Goal: Task Accomplishment & Management: Manage account settings

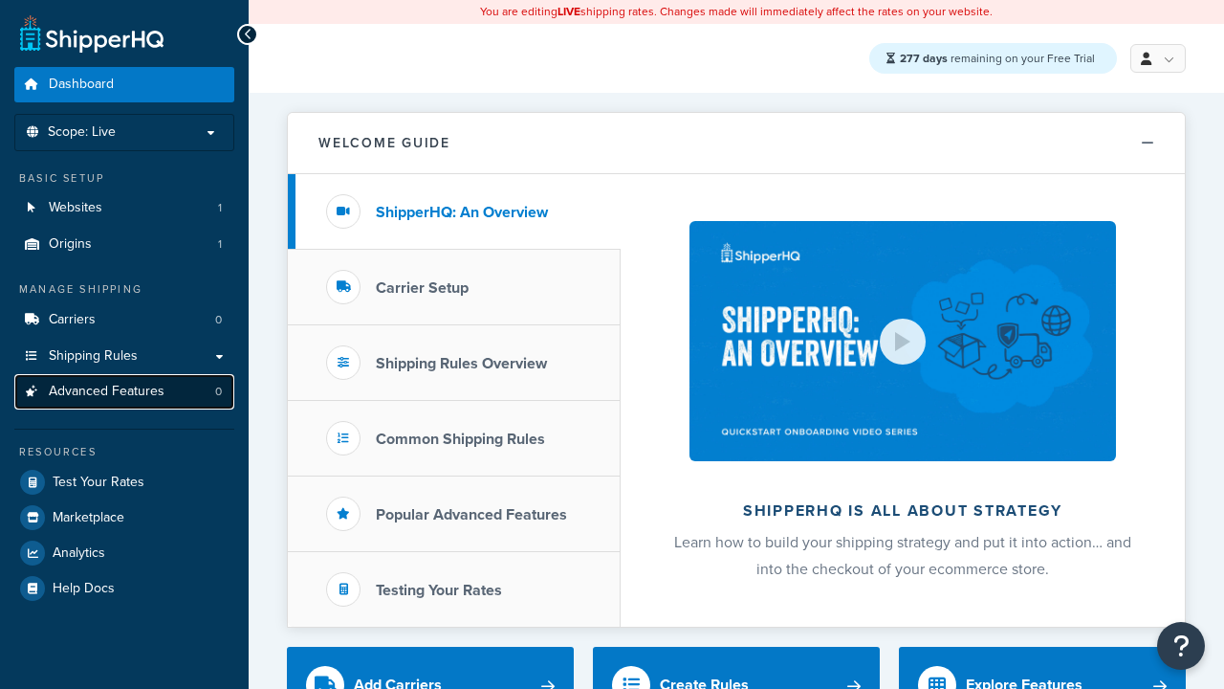
click at [124, 391] on span "Advanced Features" at bounding box center [107, 392] width 116 height 16
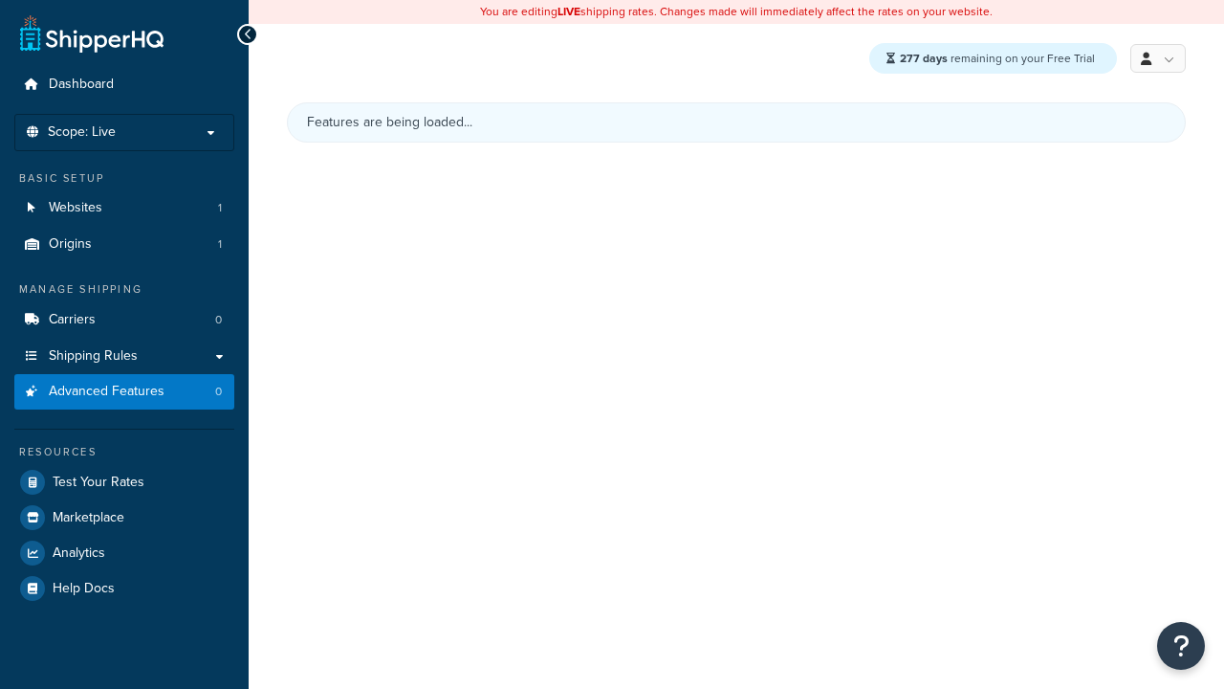
scroll to position [853, 0]
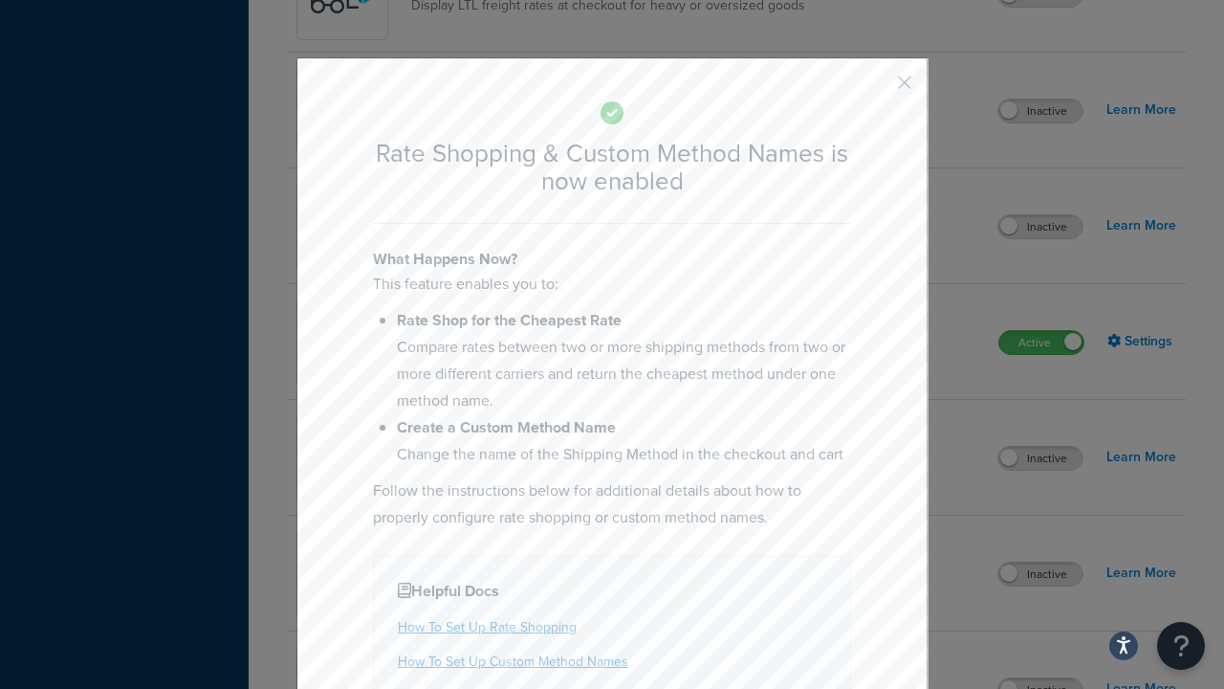
click at [876, 89] on button "button" at bounding box center [876, 89] width 5 height 5
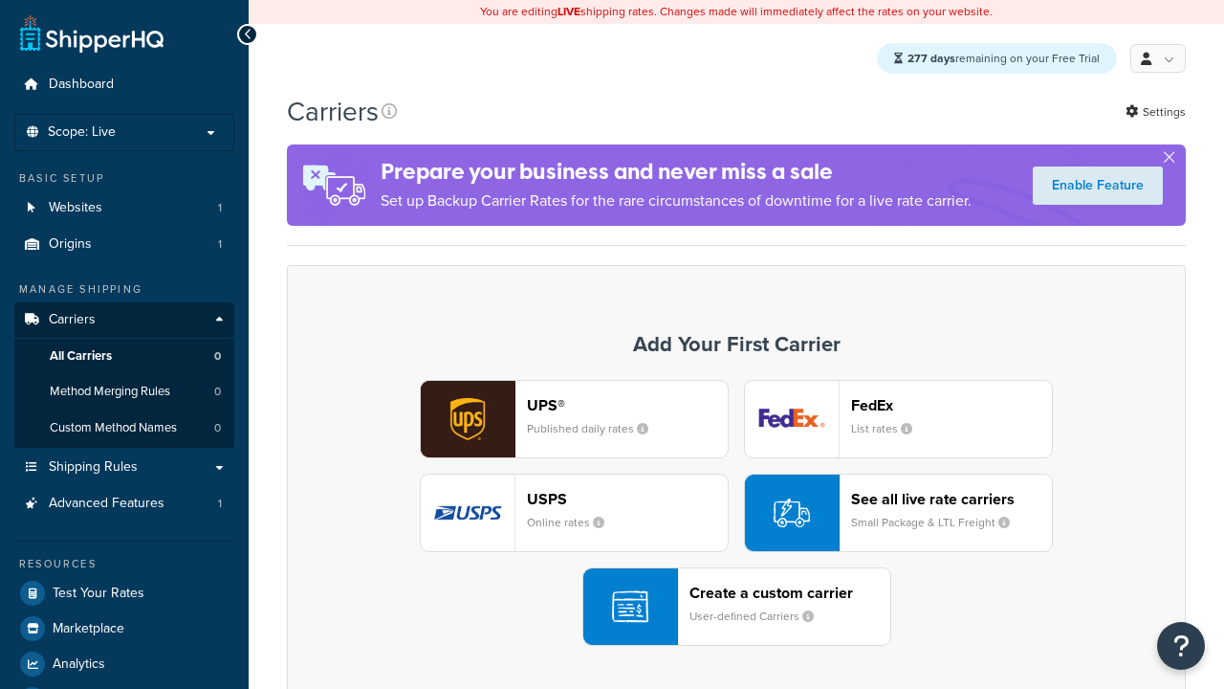
click at [737, 514] on div "UPS® Published daily rates FedEx List rates USPS Online rates See all live rate…" at bounding box center [736, 513] width 859 height 266
click at [898, 514] on div "See all live rate carriers Small Package & LTL Freight" at bounding box center [951, 513] width 201 height 46
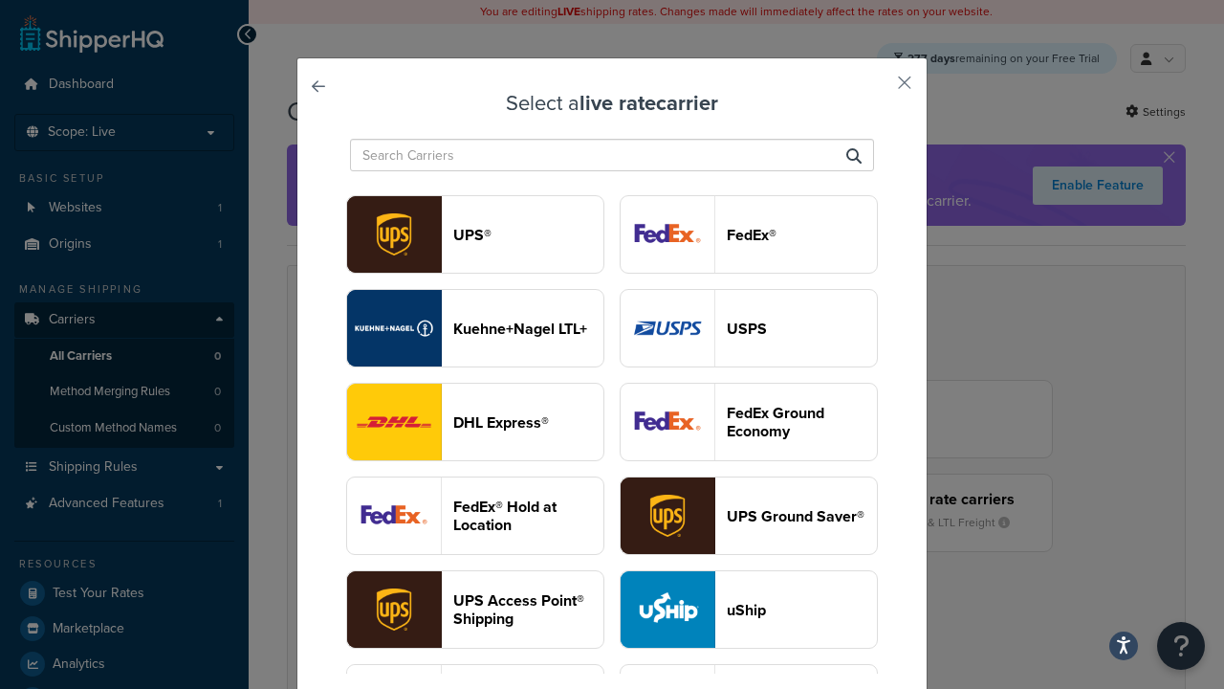
click at [749, 320] on header "USPS" at bounding box center [802, 329] width 150 height 18
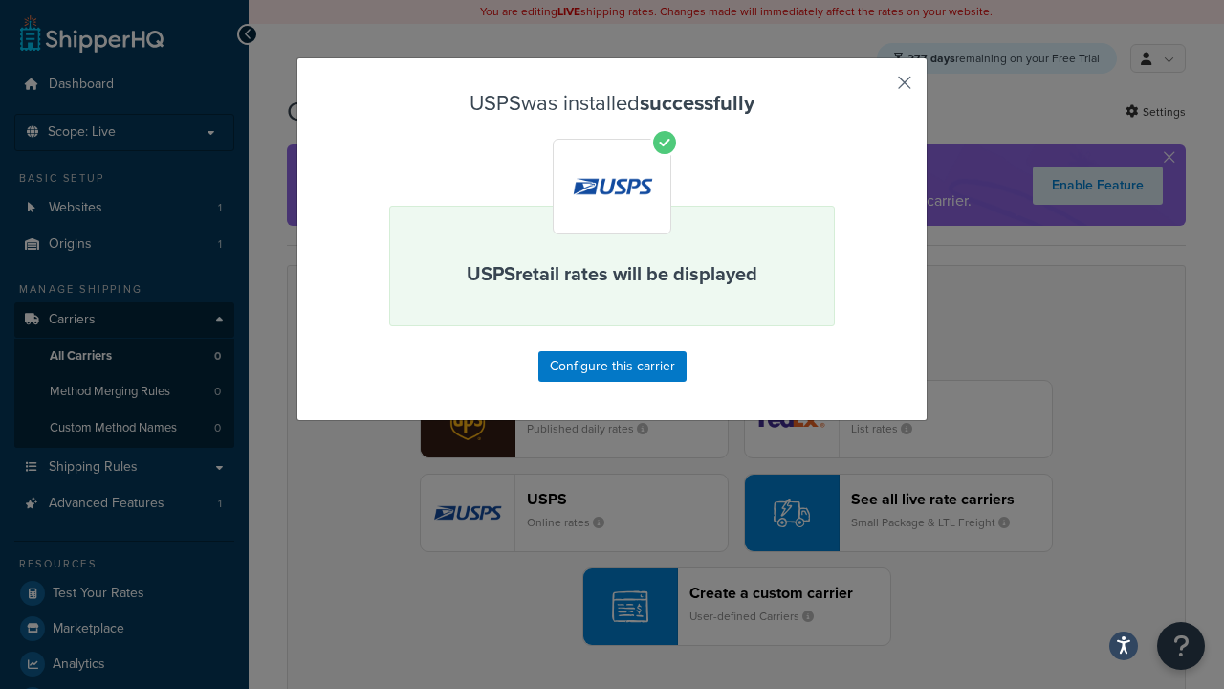
click at [876, 89] on button "button" at bounding box center [876, 89] width 5 height 5
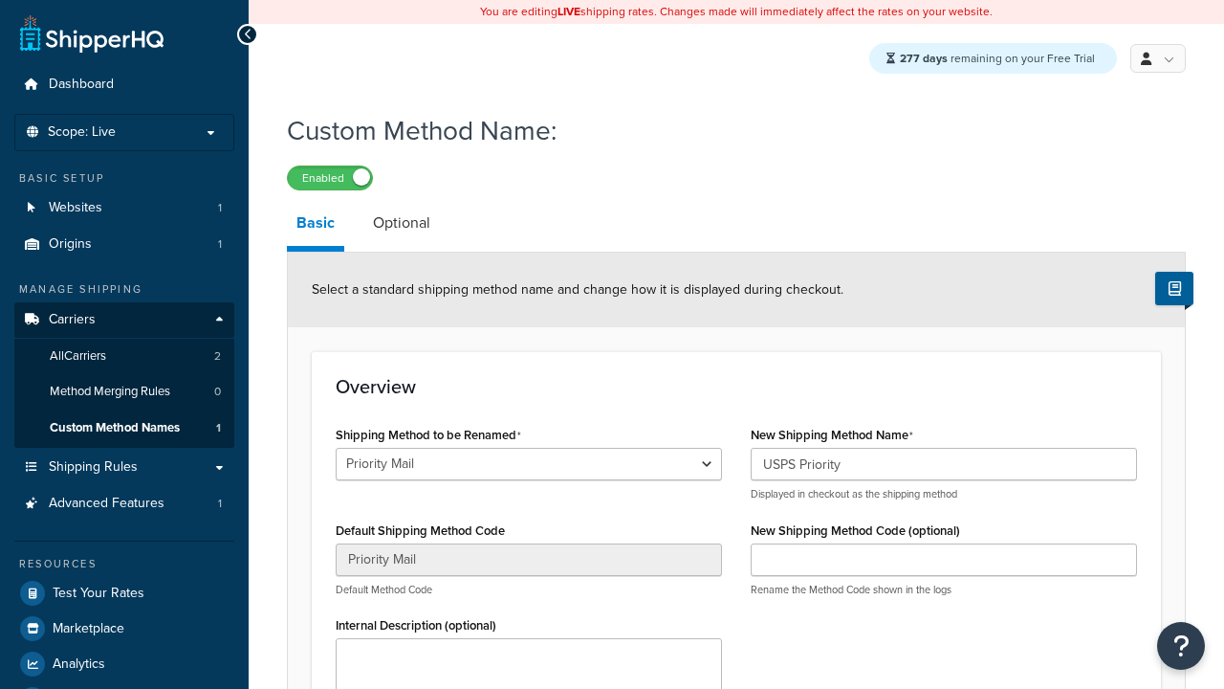
select select "698468"
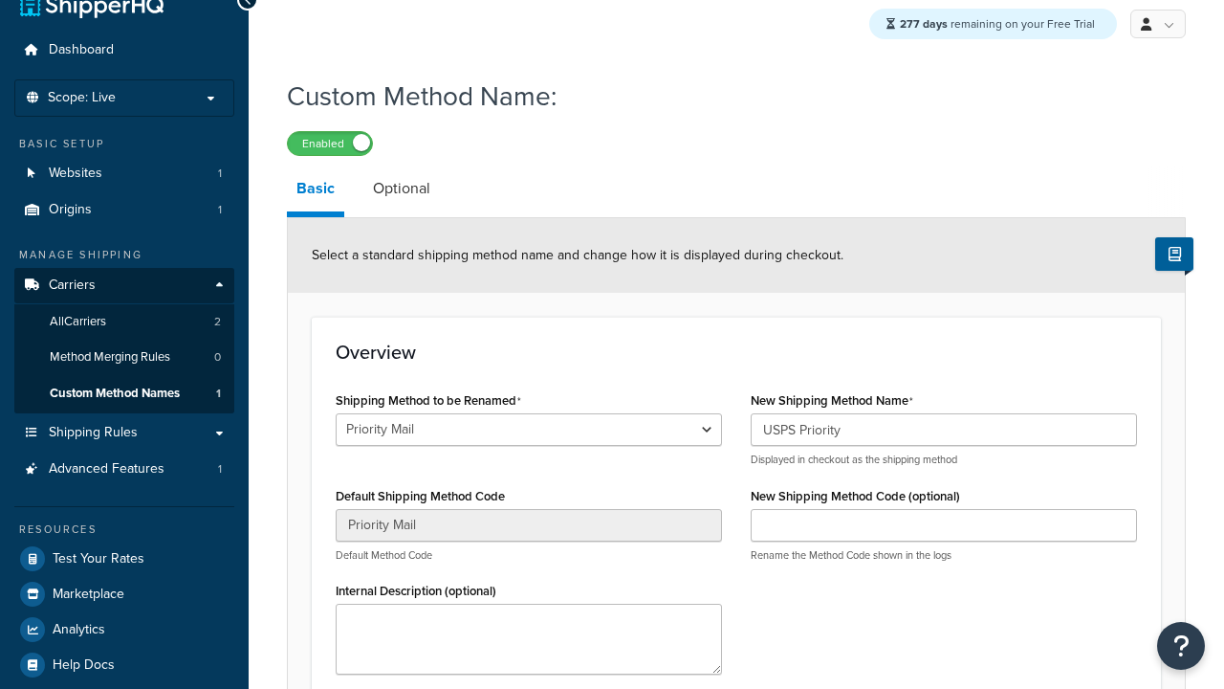
type input "USPS Priority"
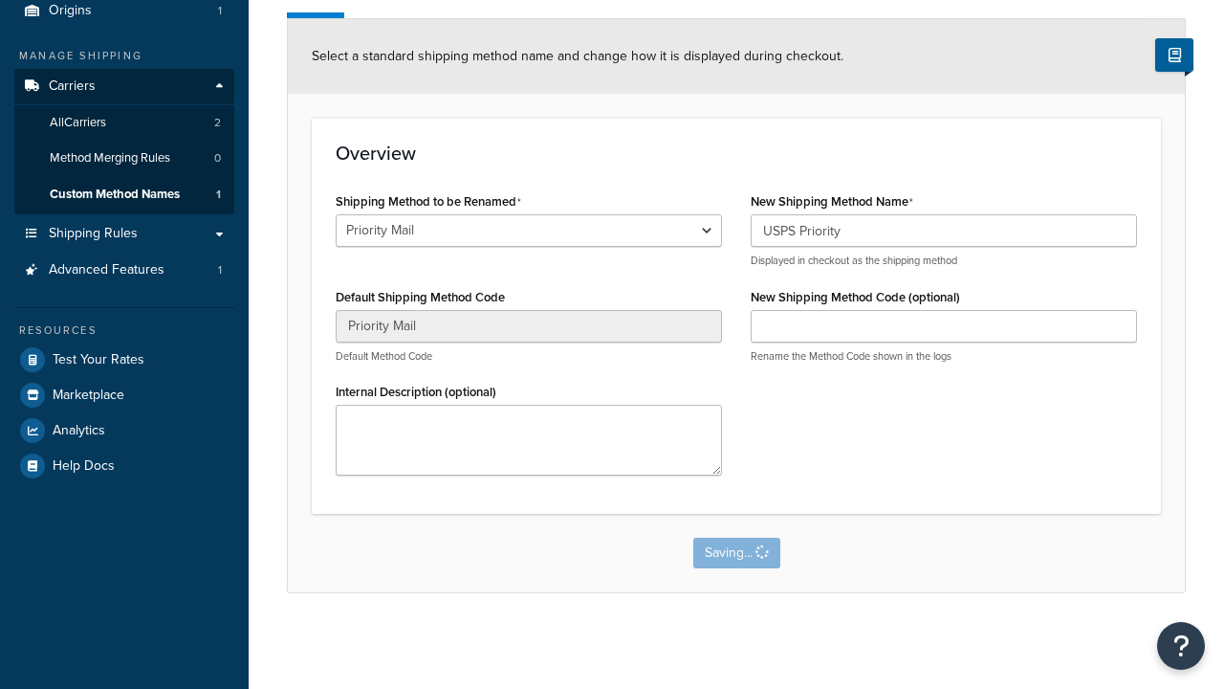
scroll to position [0, 0]
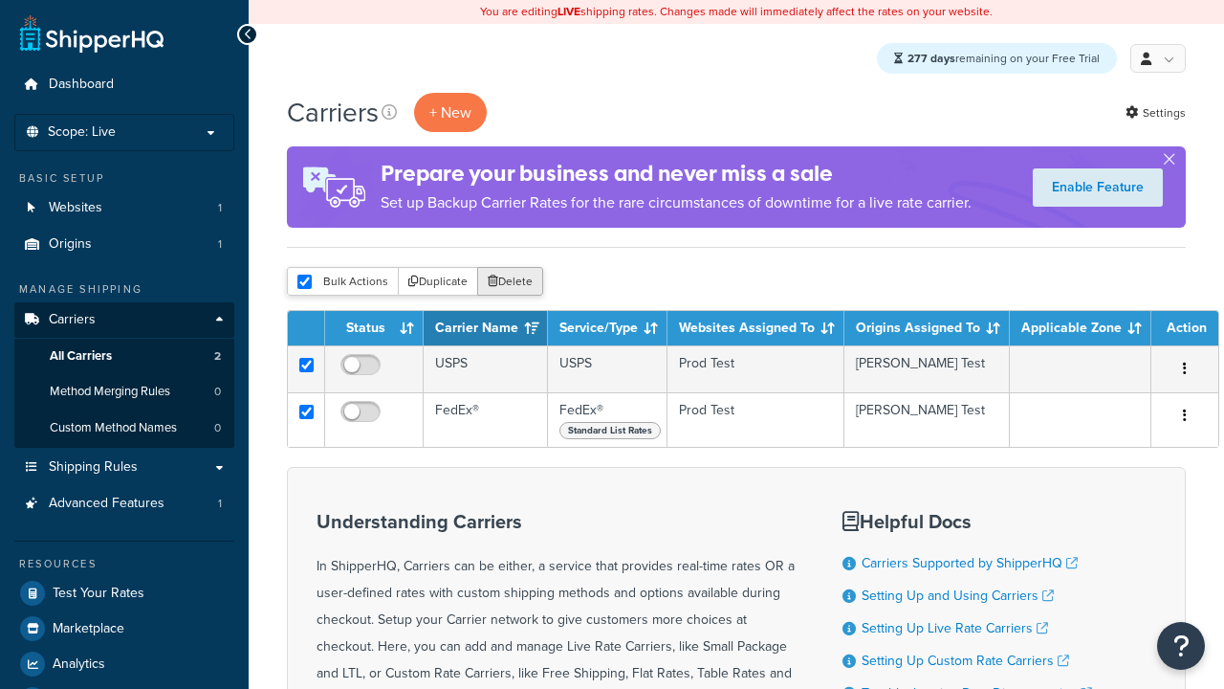
click at [509, 283] on button "Delete" at bounding box center [510, 281] width 66 height 29
